Goal: Information Seeking & Learning: Understand process/instructions

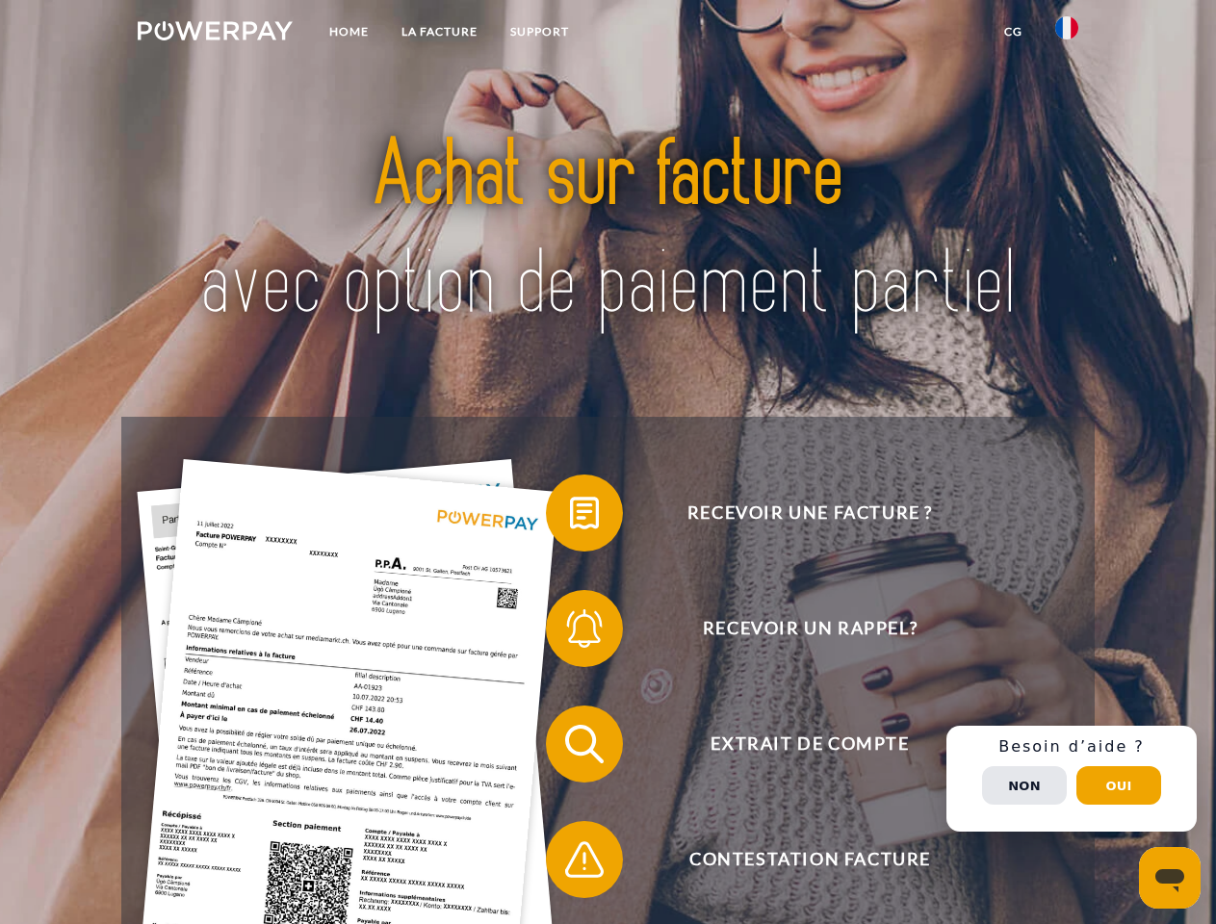
click at [215, 34] on img at bounding box center [215, 30] width 155 height 19
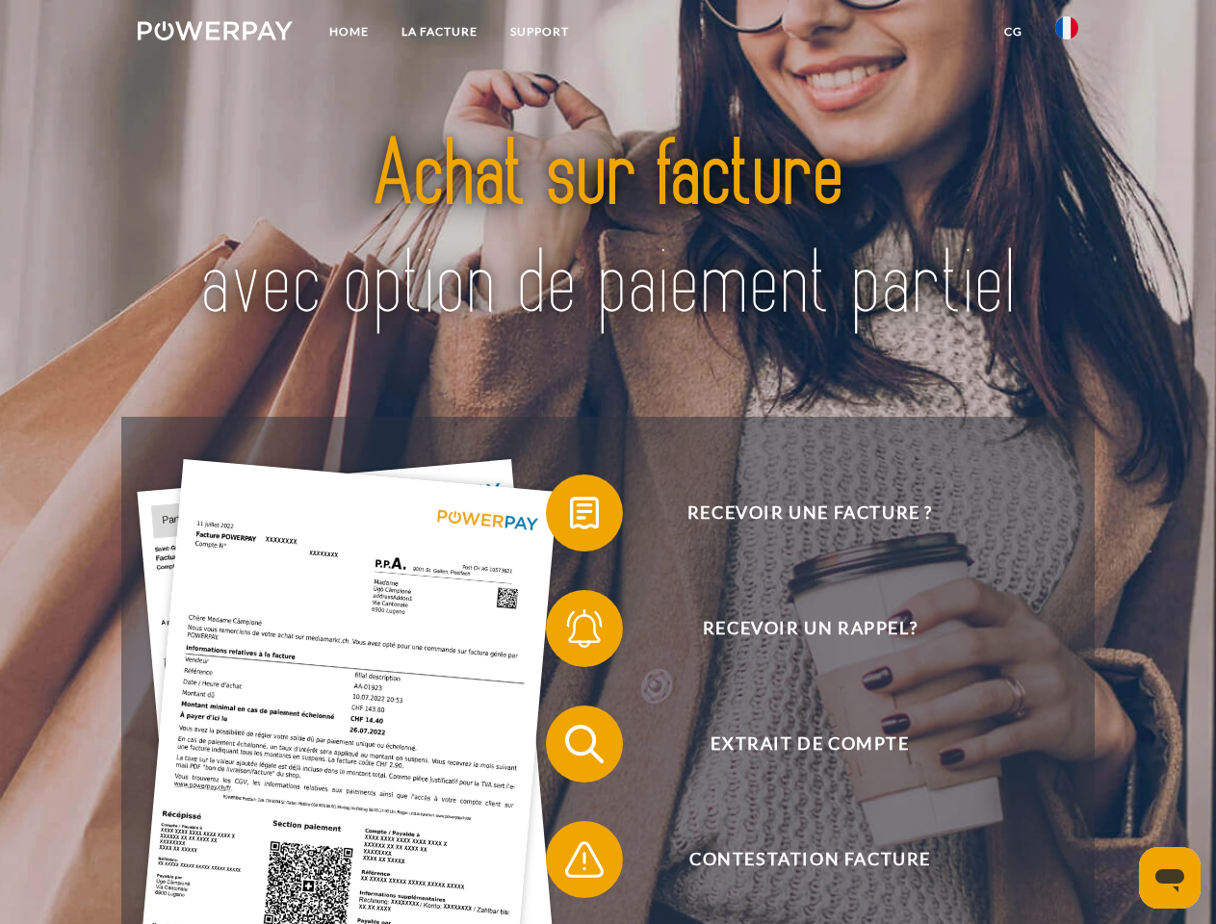
click at [1067, 34] on img at bounding box center [1066, 27] width 23 height 23
click at [1013, 32] on link "CG" at bounding box center [1013, 31] width 51 height 35
click at [570, 517] on span at bounding box center [556, 513] width 96 height 96
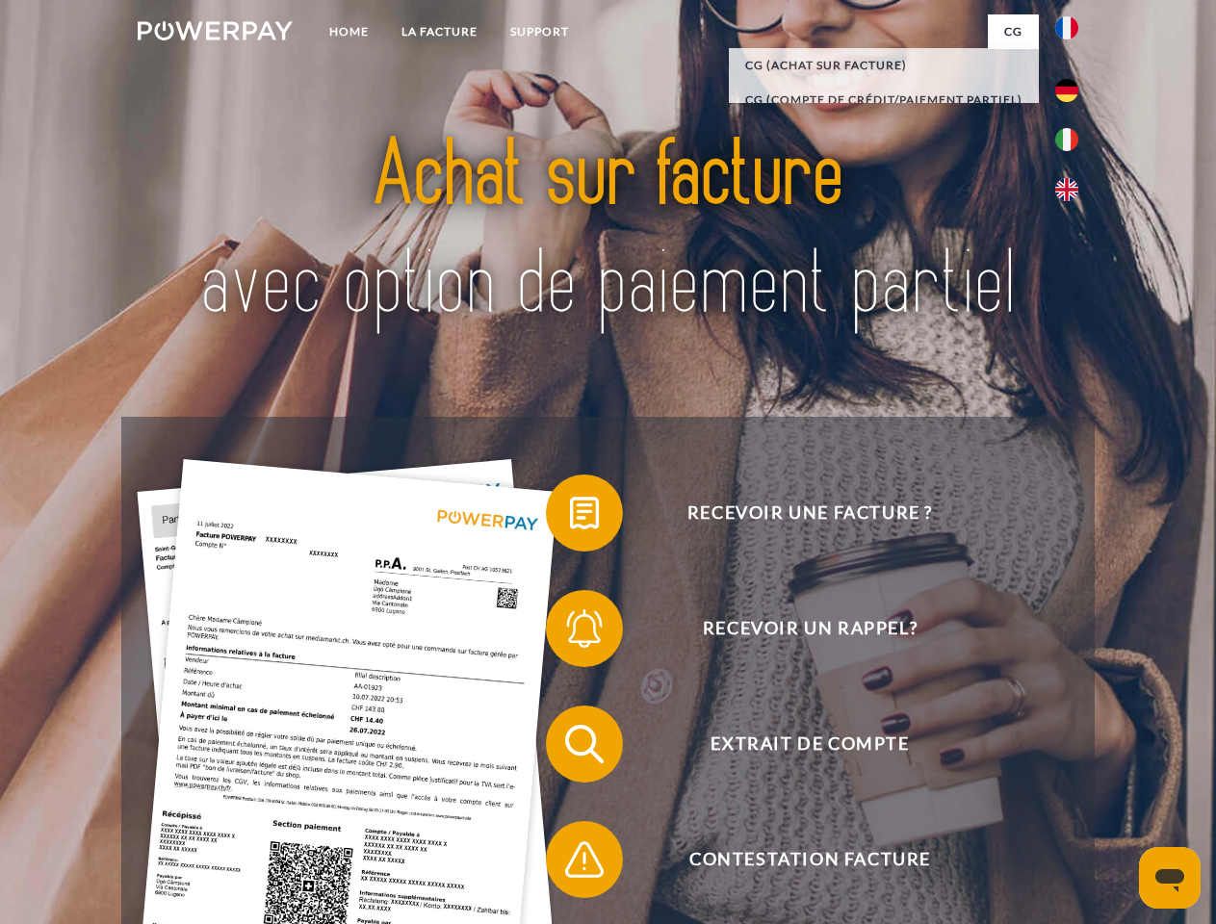
click at [570, 633] on span at bounding box center [556, 629] width 96 height 96
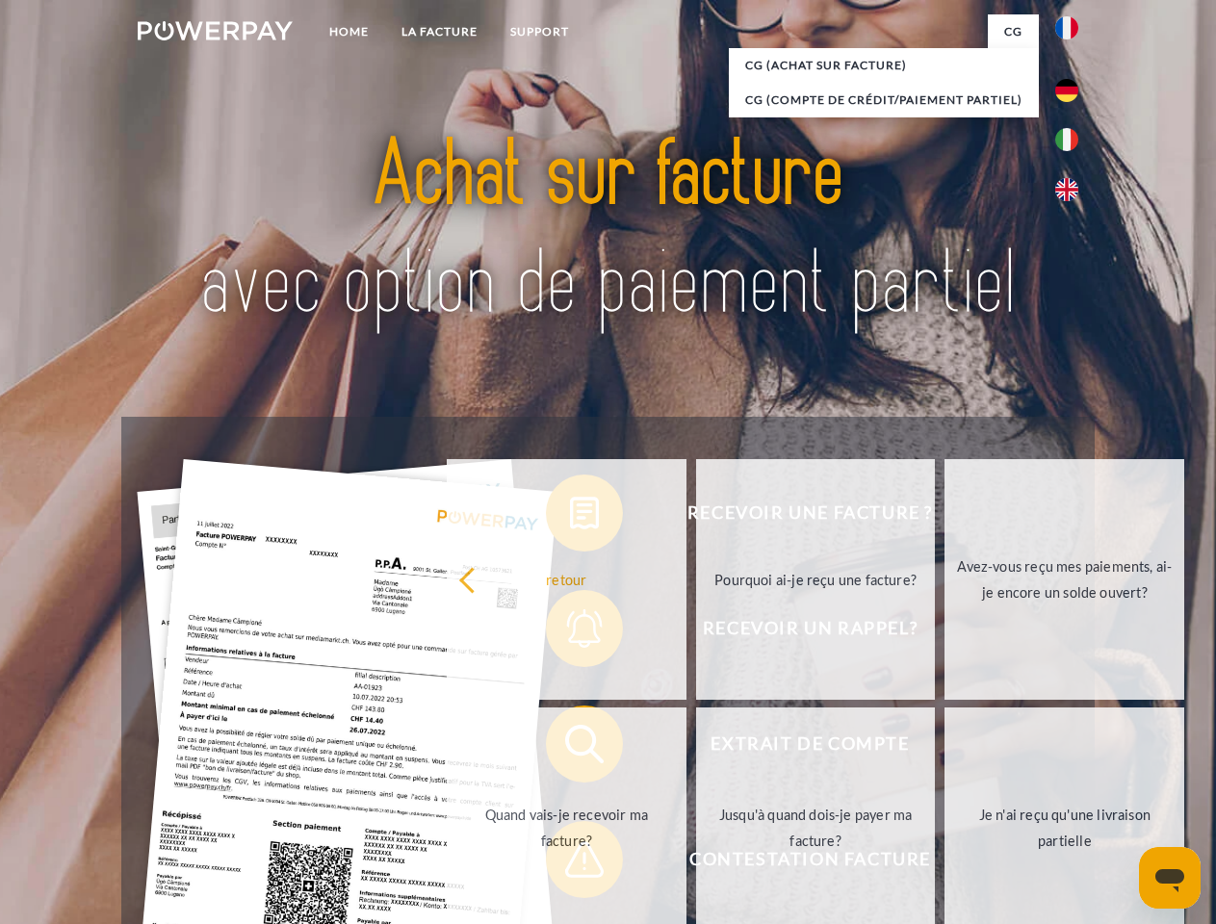
click at [696, 748] on link "Jusqu'à quand dois-je payer ma facture?" at bounding box center [816, 828] width 240 height 241
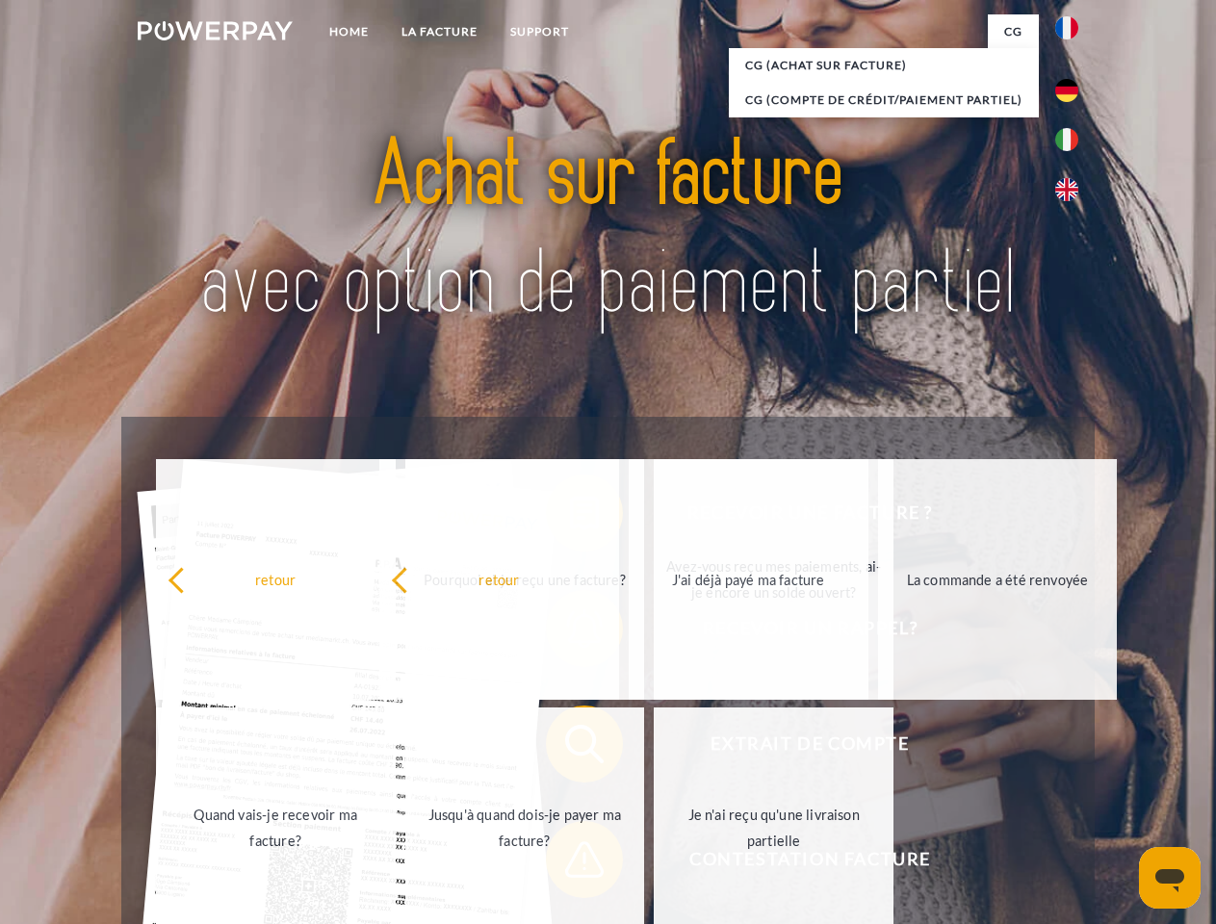
click at [570, 864] on span at bounding box center [556, 860] width 96 height 96
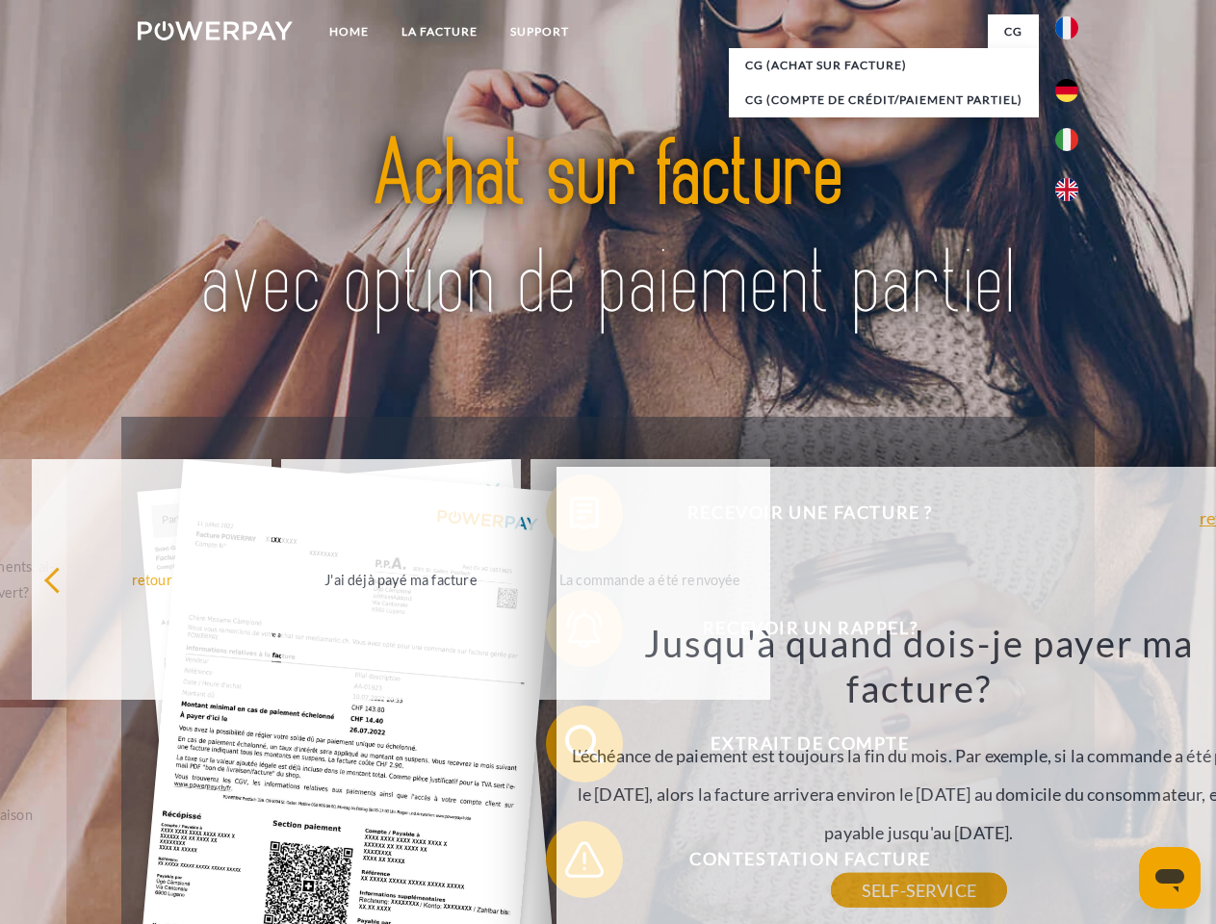
click at [1072, 779] on div "Recevoir une facture ? Recevoir un rappel? Extrait de compte retour" at bounding box center [607, 802] width 973 height 770
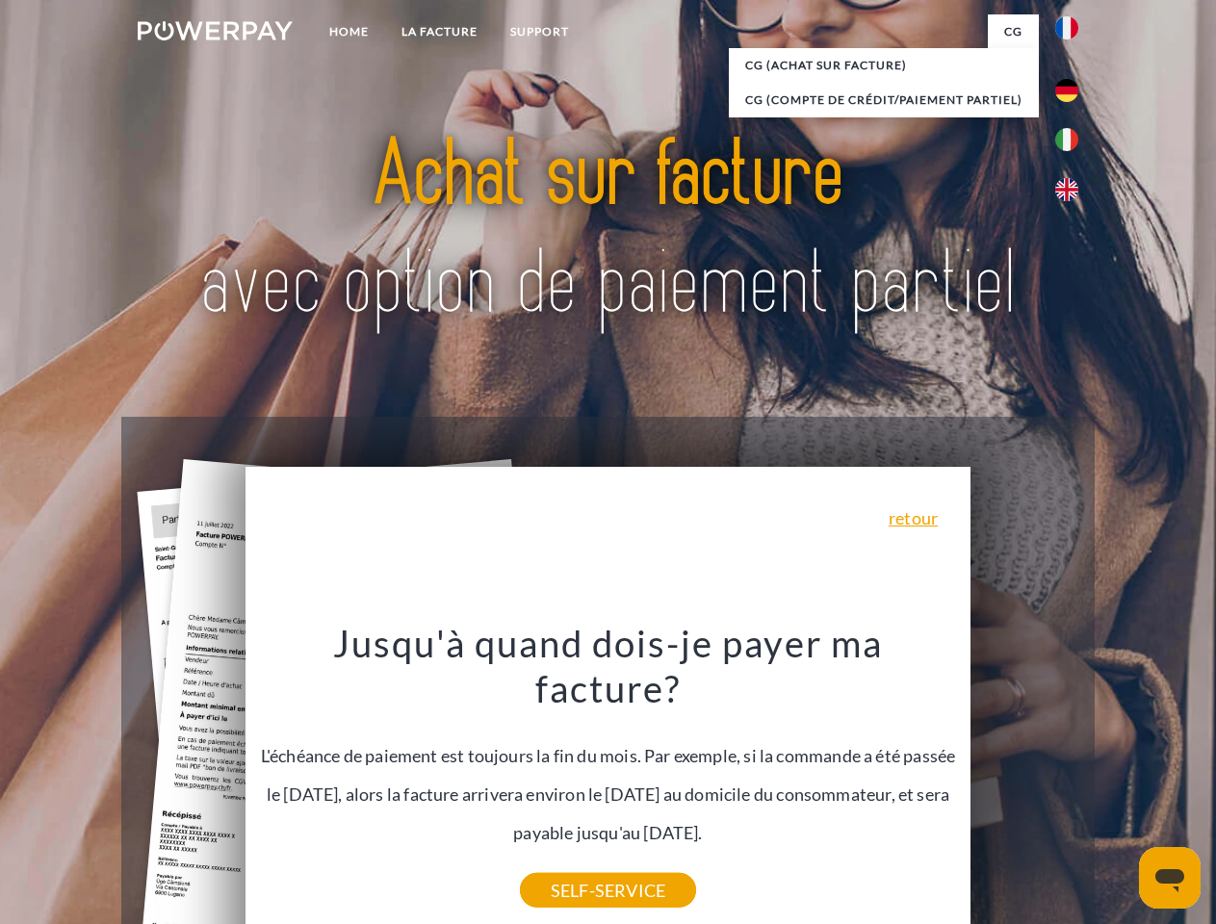
click at [1025, 783] on span "Extrait de compte" at bounding box center [810, 744] width 472 height 77
click at [1119, 786] on header "Home LA FACTURE Support" at bounding box center [608, 665] width 1216 height 1330
